Goal: Task Accomplishment & Management: Use online tool/utility

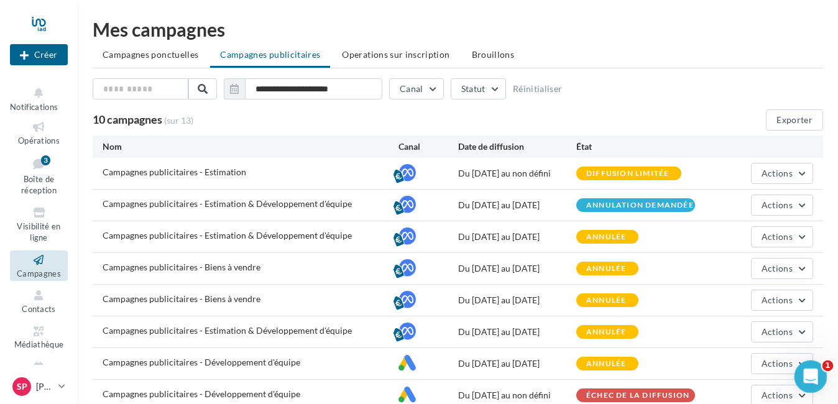
click at [820, 377] on div "Ouvrir le Messenger Intercom" at bounding box center [808, 374] width 41 height 41
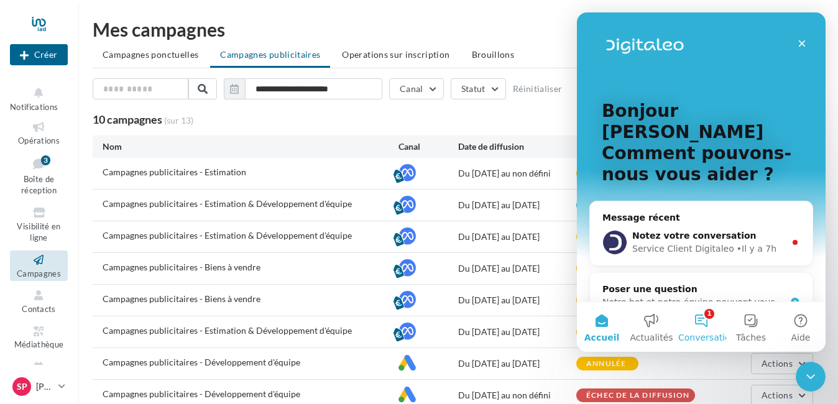
click at [703, 323] on button "1 Conversations" at bounding box center [701, 327] width 50 height 50
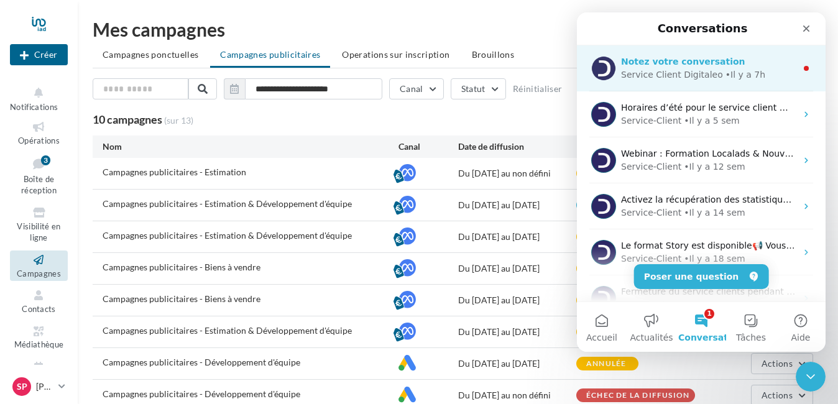
click at [726, 79] on div "• Il y a 7h" at bounding box center [746, 74] width 40 height 13
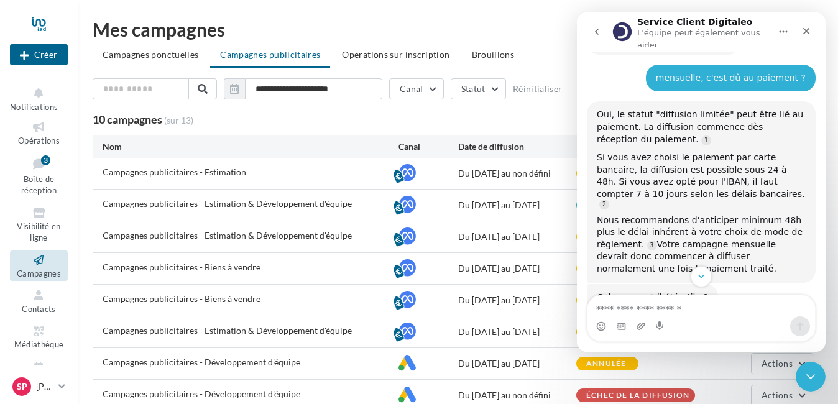
scroll to position [632, 0]
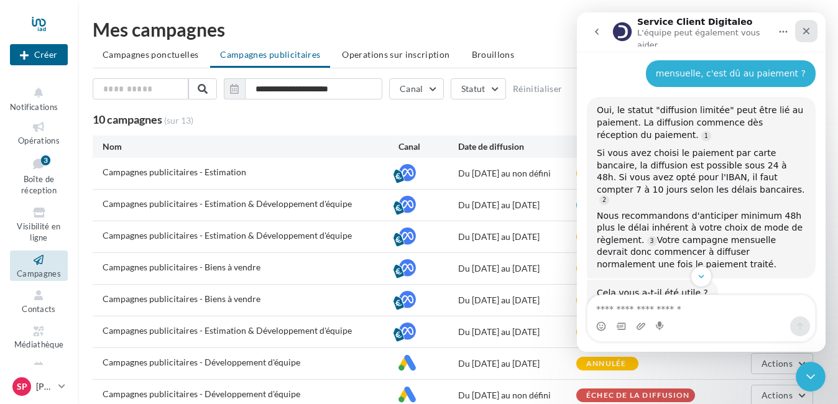
click at [806, 30] on icon "Fermer" at bounding box center [806, 31] width 10 height 10
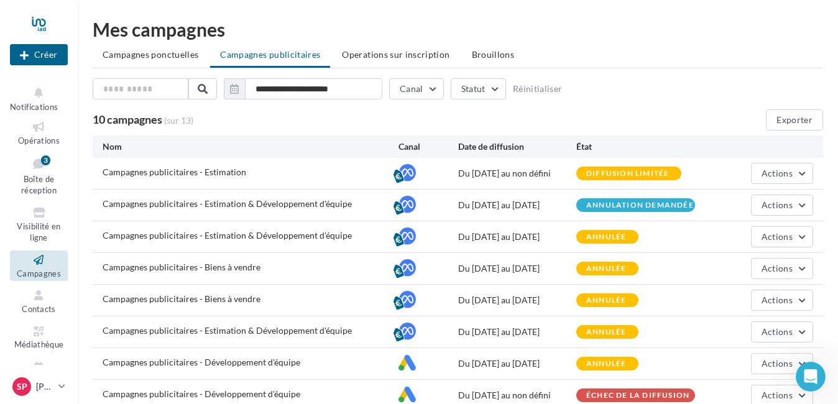
scroll to position [798, 0]
click at [787, 169] on span "Actions" at bounding box center [777, 173] width 31 height 11
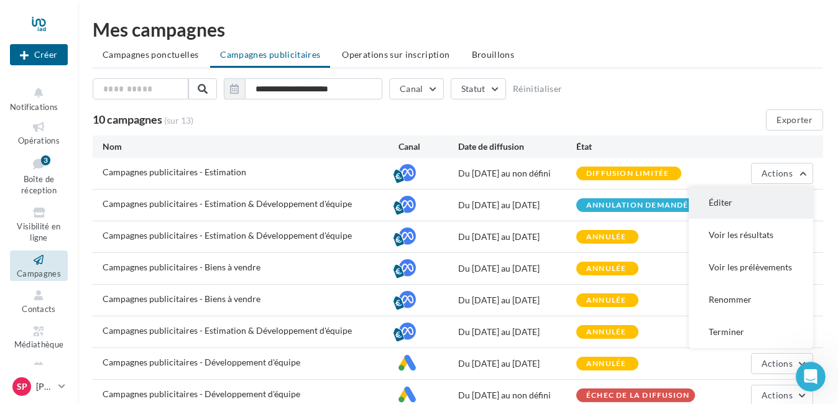
click at [726, 200] on button "Éditer" at bounding box center [751, 203] width 124 height 32
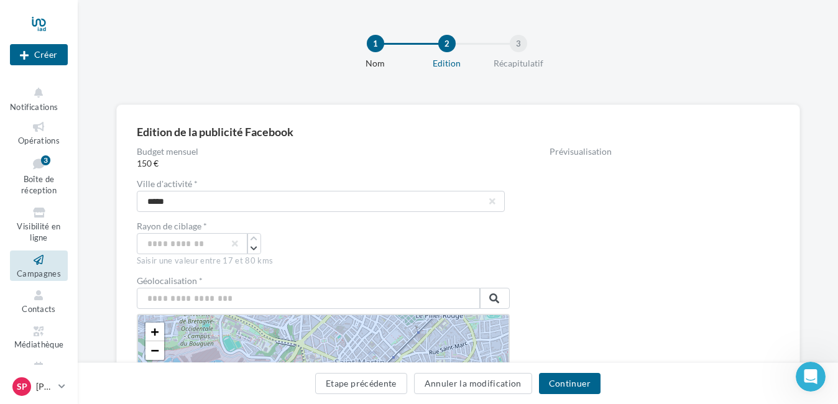
click at [516, 42] on div "3" at bounding box center [518, 43] width 17 height 17
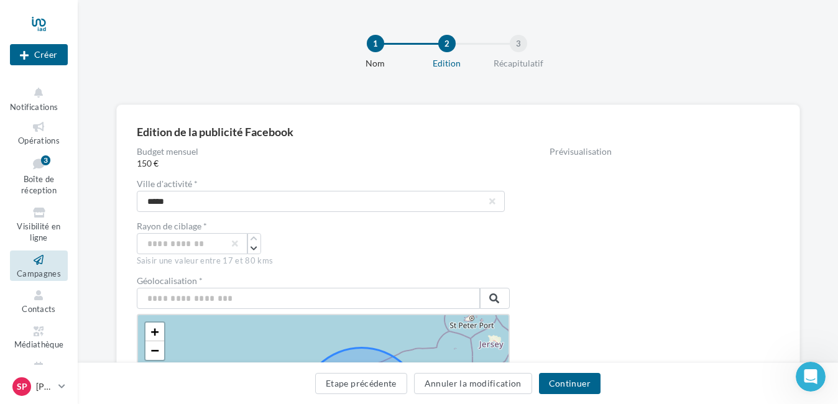
click at [515, 45] on div "3" at bounding box center [518, 43] width 17 height 17
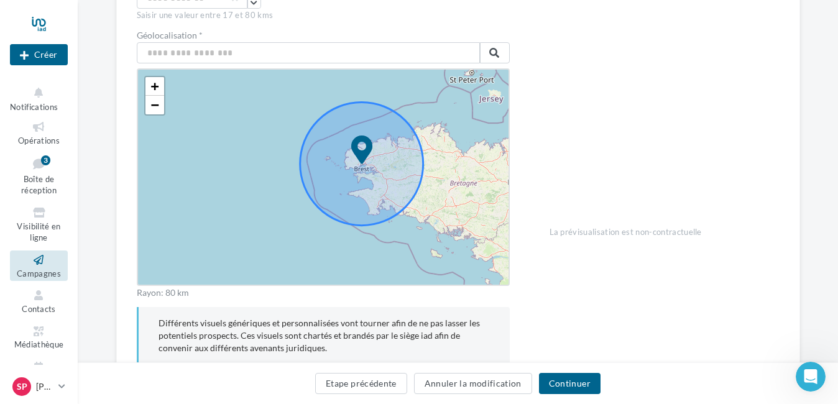
scroll to position [249, 0]
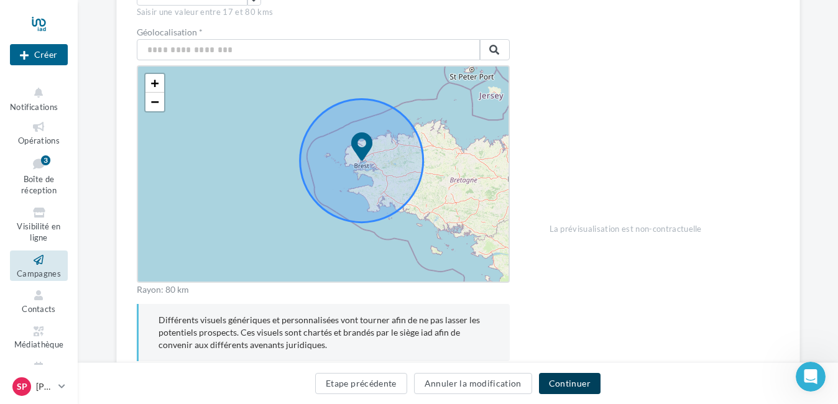
click at [571, 385] on button "Continuer" at bounding box center [570, 383] width 62 height 21
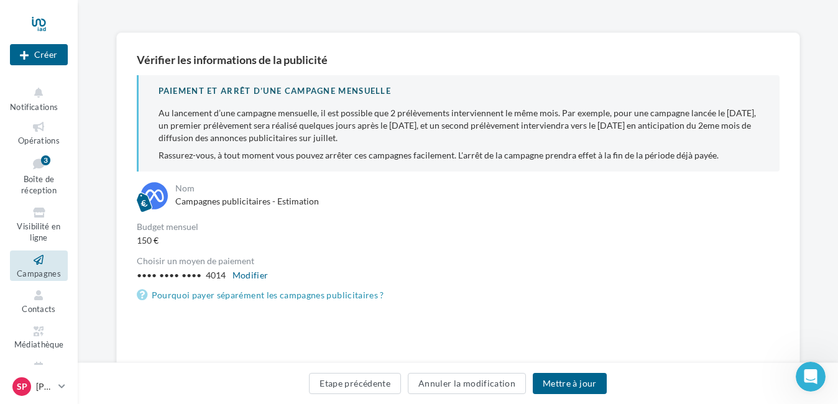
scroll to position [71, 0]
